Goal: Information Seeking & Learning: Learn about a topic

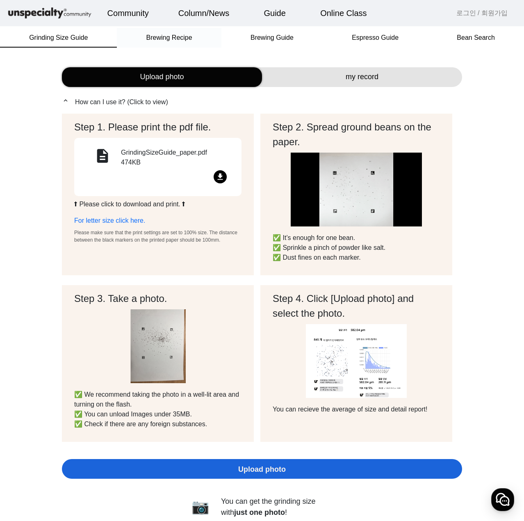
click at [199, 39] on div "Brewing Recipe" at bounding box center [169, 38] width 104 height 20
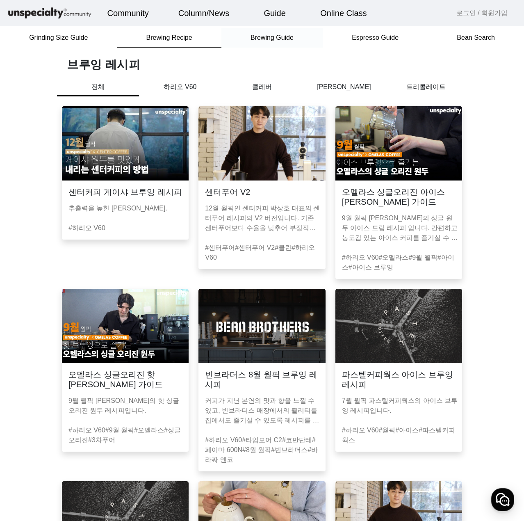
click at [253, 41] on span "Brewing Guide" at bounding box center [272, 37] width 43 height 7
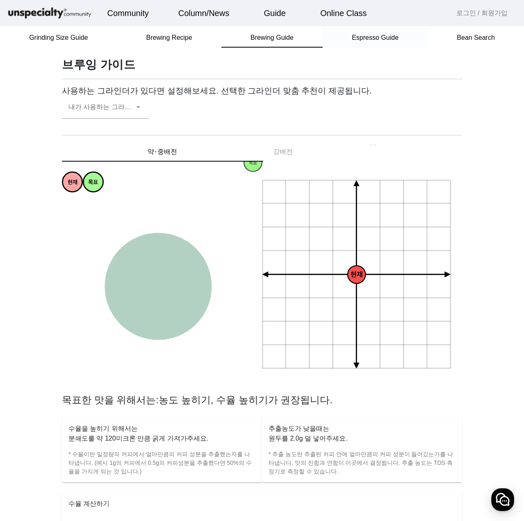
click at [353, 41] on span "Espresso Guide" at bounding box center [375, 37] width 47 height 7
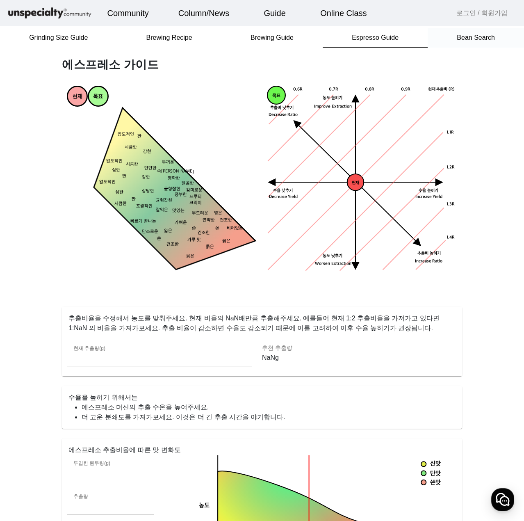
click at [456, 40] on div "Bean Search" at bounding box center [476, 38] width 96 height 20
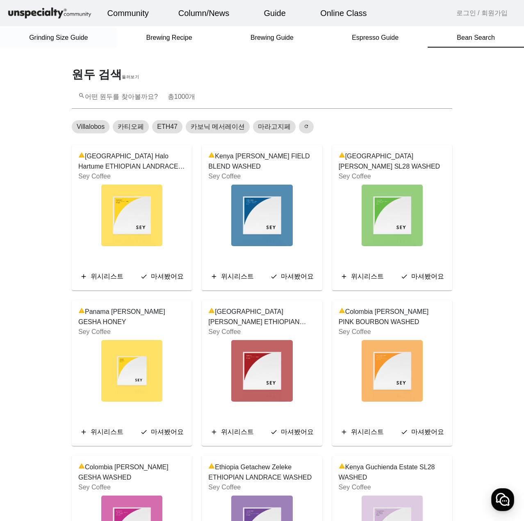
click at [58, 31] on span "Grinding Size Guide" at bounding box center [58, 38] width 59 height 20
